Goal: Transaction & Acquisition: Purchase product/service

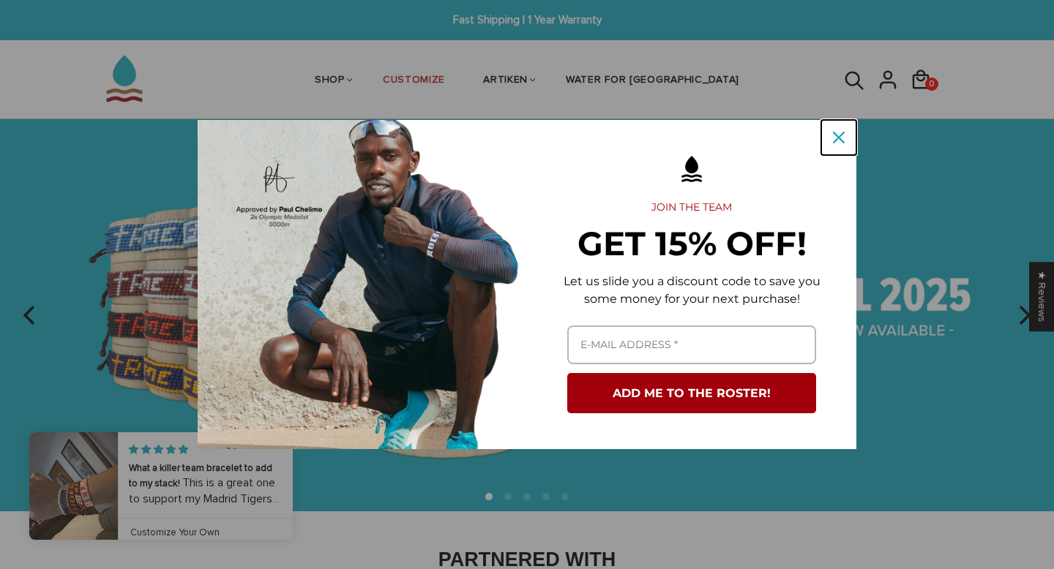
click at [845, 140] on div "Close" at bounding box center [838, 137] width 23 height 23
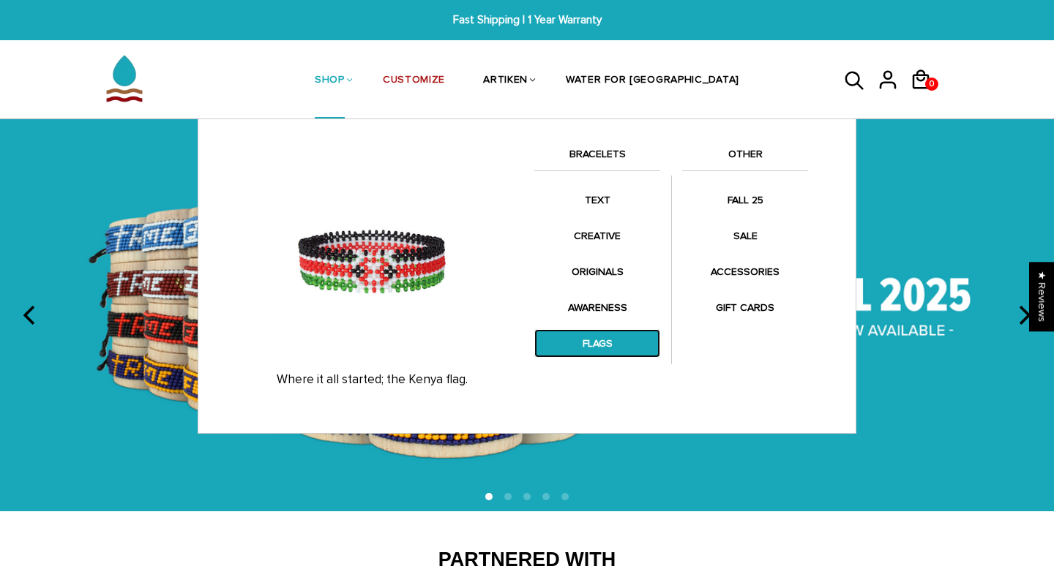
click at [606, 342] on link "FLAGS" at bounding box center [597, 343] width 126 height 29
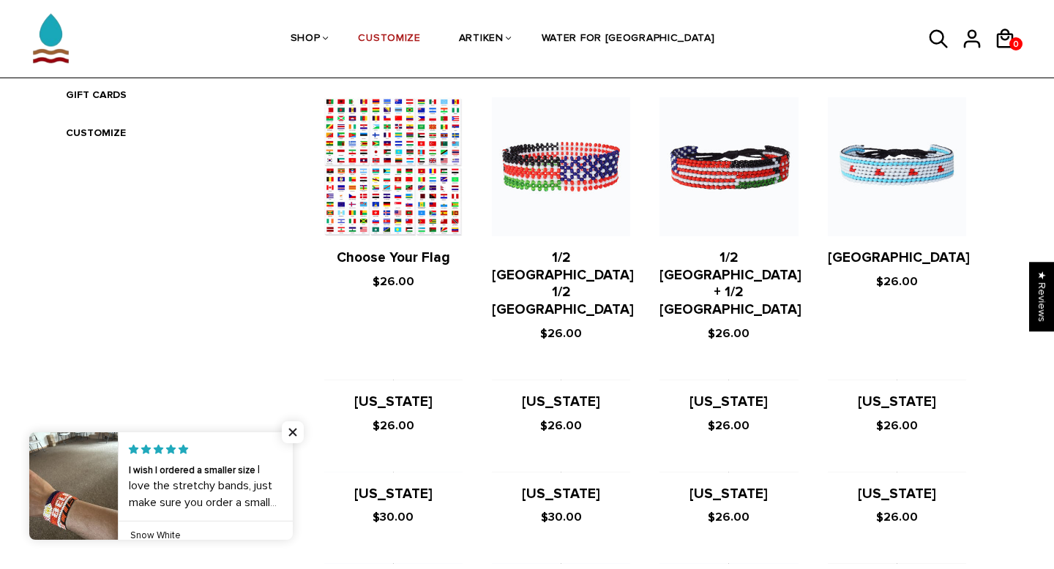
scroll to position [574, 0]
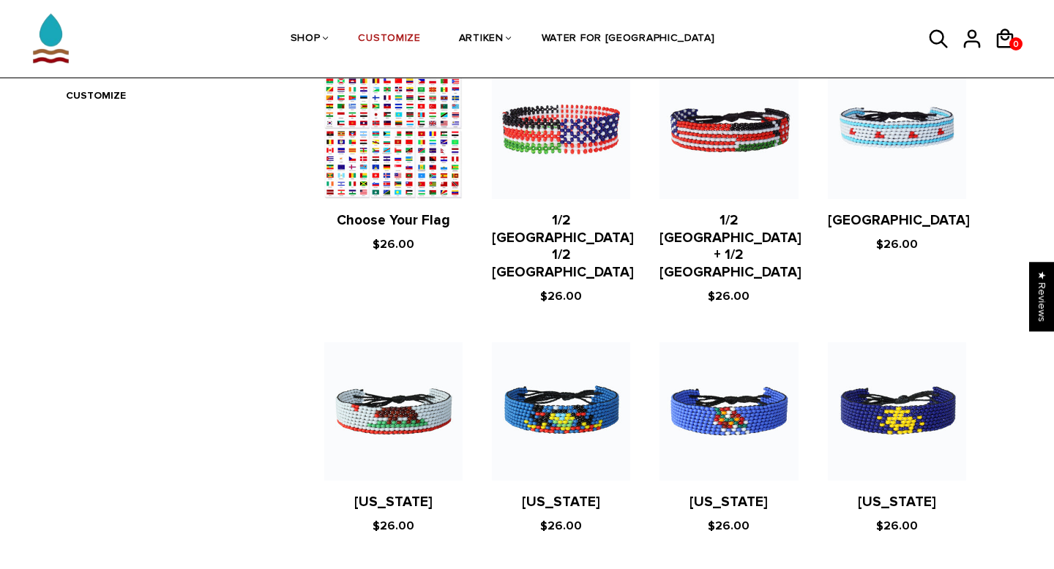
click at [391, 160] on figure at bounding box center [393, 129] width 138 height 138
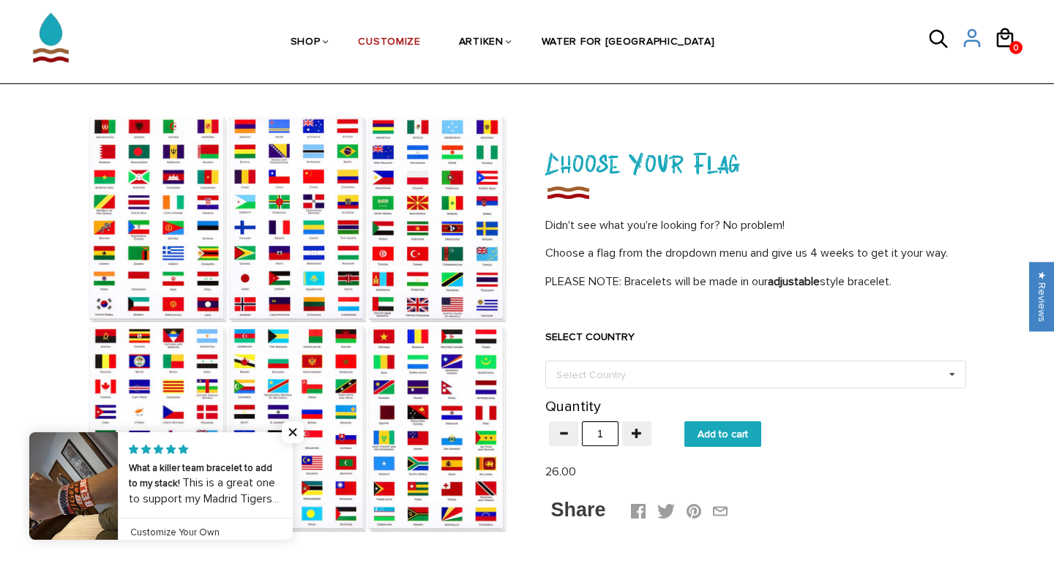
scroll to position [48, 0]
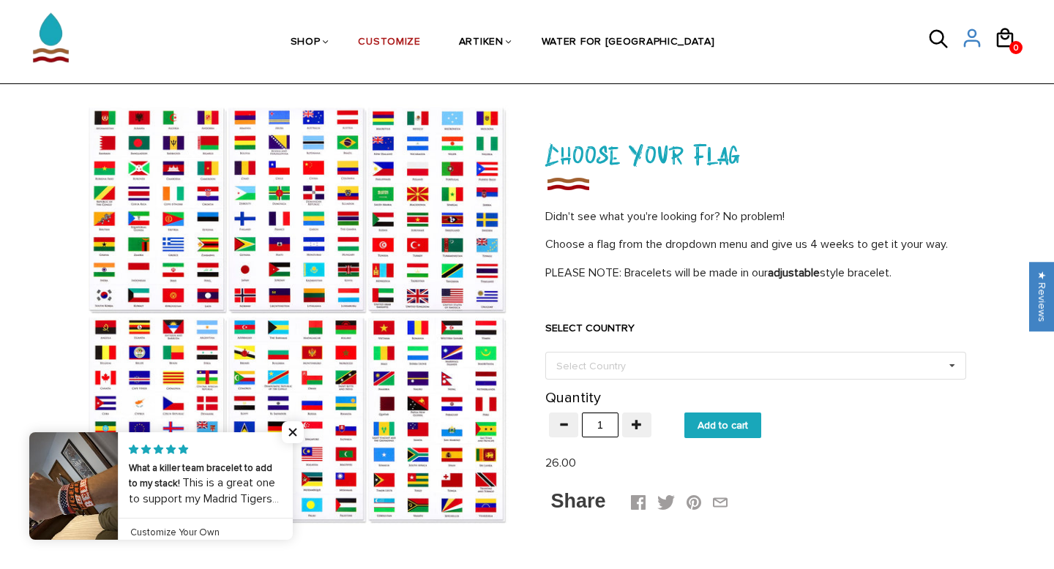
click at [491, 299] on img at bounding box center [298, 315] width 421 height 421
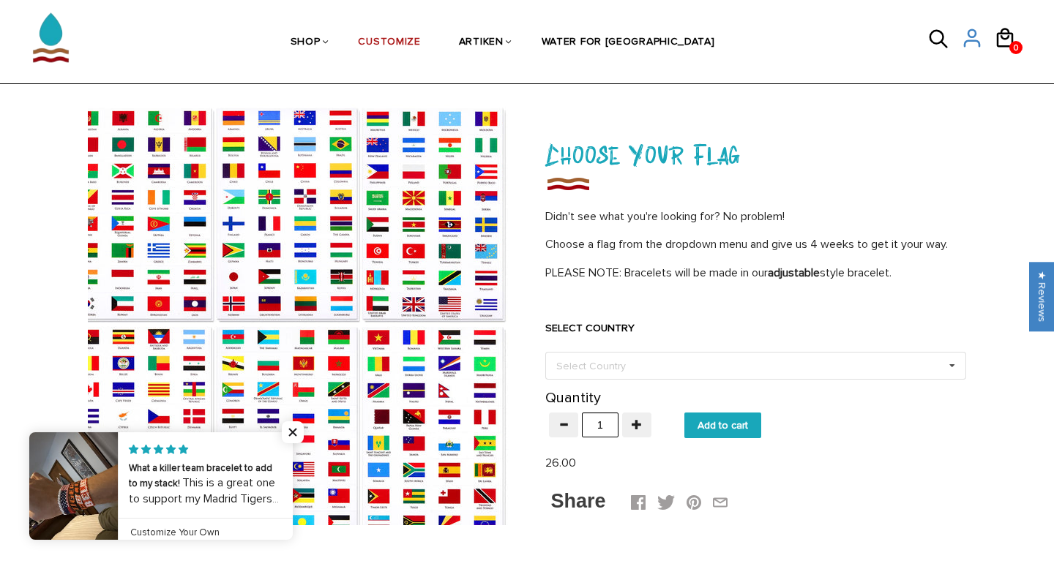
click at [490, 301] on div at bounding box center [298, 315] width 421 height 421
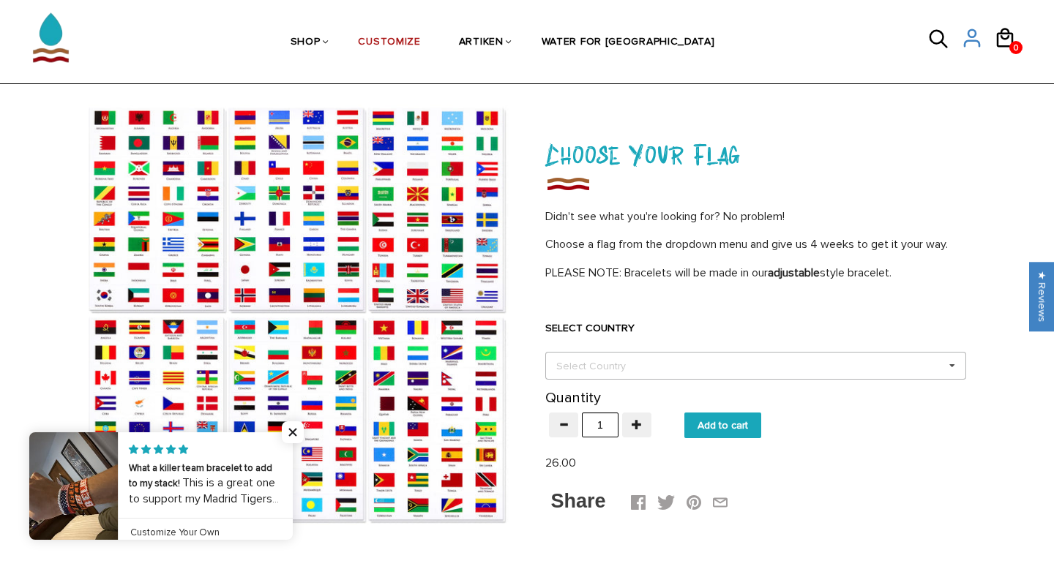
click at [594, 367] on div "Select Country" at bounding box center [599, 366] width 94 height 17
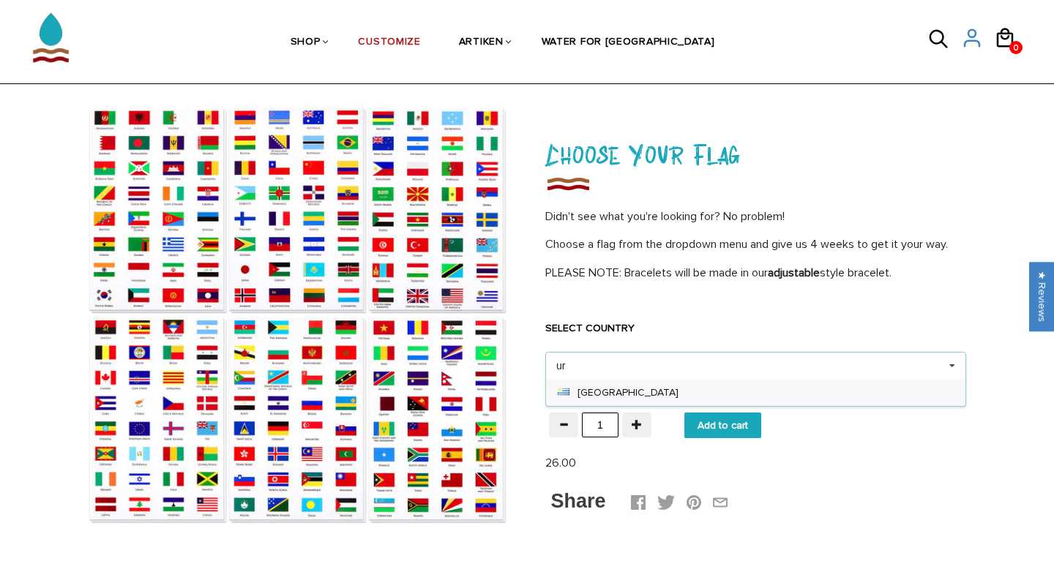
type input "ur"
click at [626, 400] on div "Uruguay" at bounding box center [755, 392] width 419 height 27
